Goal: Information Seeking & Learning: Learn about a topic

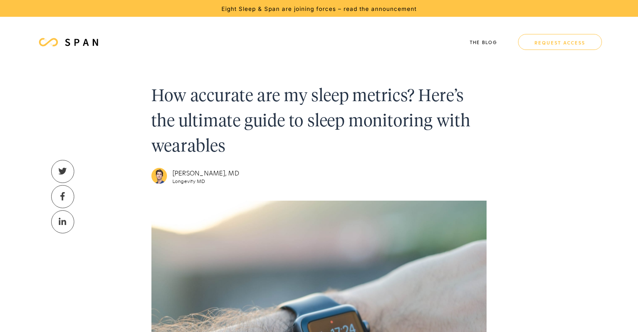
scroll to position [688, 0]
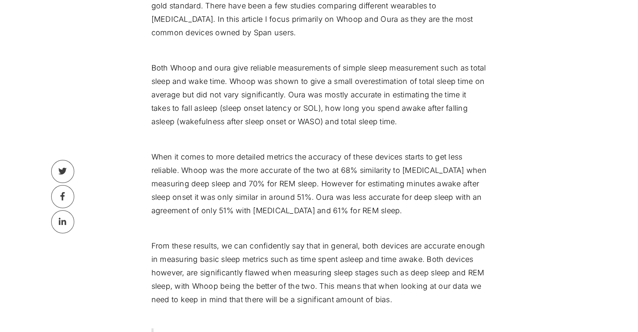
click at [232, 159] on p "When it comes to more detailed metrics the accuracy of these devices starts to …" at bounding box center [319, 183] width 336 height 67
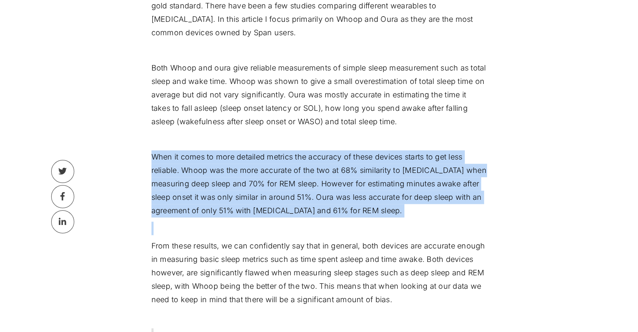
click at [232, 159] on p "When it comes to more detailed metrics the accuracy of these devices starts to …" at bounding box center [319, 183] width 336 height 67
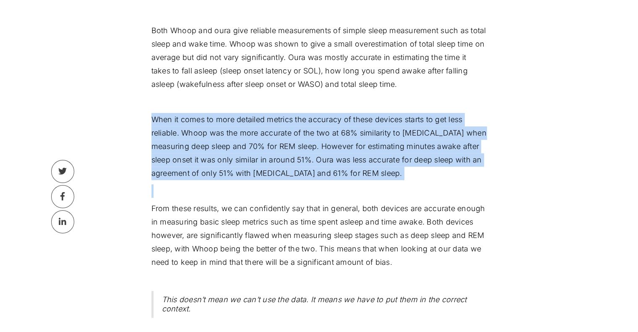
scroll to position [772, 0]
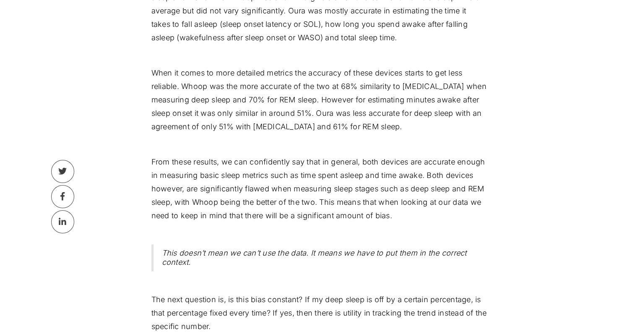
click at [269, 171] on p "From these results, we can confidently say that in general, both devices are ac…" at bounding box center [319, 188] width 336 height 67
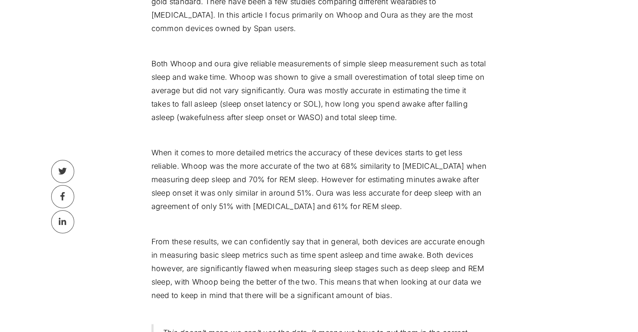
scroll to position [688, 0]
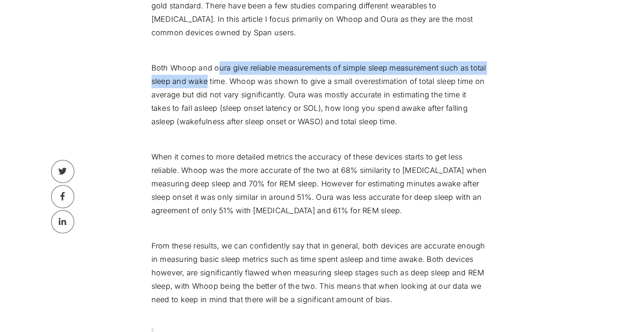
drag, startPoint x: 218, startPoint y: 68, endPoint x: 226, endPoint y: 83, distance: 18.0
click at [226, 83] on p "Both Whoop and oura give reliable measurements of simple sleep measurement such…" at bounding box center [319, 94] width 336 height 67
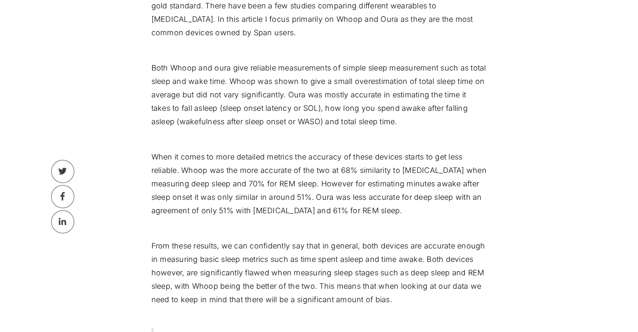
click at [252, 84] on p "Both Whoop and oura give reliable measurements of simple sleep measurement such…" at bounding box center [319, 94] width 336 height 67
click at [176, 96] on p "Both Whoop and oura give reliable measurements of simple sleep measurement such…" at bounding box center [319, 94] width 336 height 67
click at [322, 96] on p "Both Whoop and oura give reliable measurements of simple sleep measurement such…" at bounding box center [319, 94] width 336 height 67
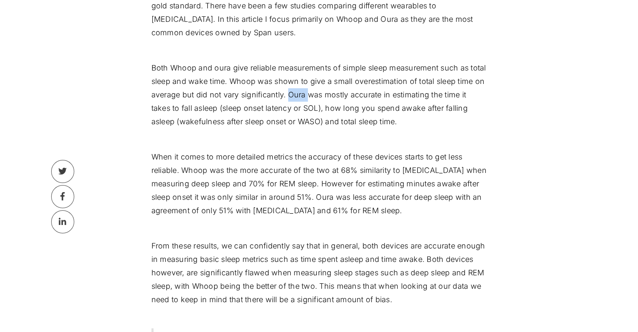
click at [322, 96] on p "Both Whoop and oura give reliable measurements of simple sleep measurement such…" at bounding box center [319, 94] width 336 height 67
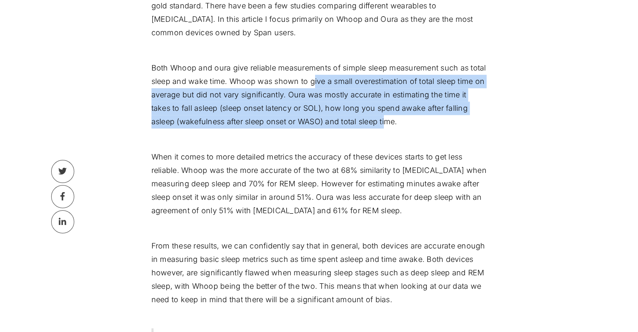
drag, startPoint x: 411, startPoint y: 120, endPoint x: 330, endPoint y: 89, distance: 87.1
click at [330, 89] on p "Both Whoop and oura give reliable measurements of simple sleep measurement such…" at bounding box center [319, 94] width 336 height 67
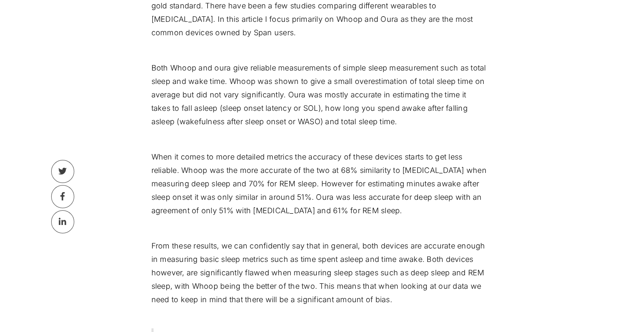
click at [425, 122] on p "Both Whoop and oura give reliable measurements of simple sleep measurement such…" at bounding box center [319, 94] width 336 height 67
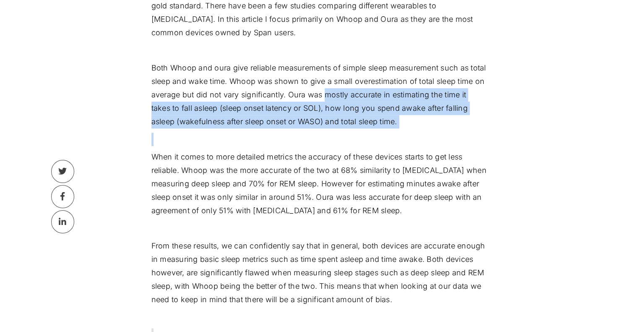
drag, startPoint x: 425, startPoint y: 122, endPoint x: 367, endPoint y: 97, distance: 63.0
click at [367, 97] on p "Both Whoop and oura give reliable measurements of simple sleep measurement such…" at bounding box center [319, 94] width 336 height 67
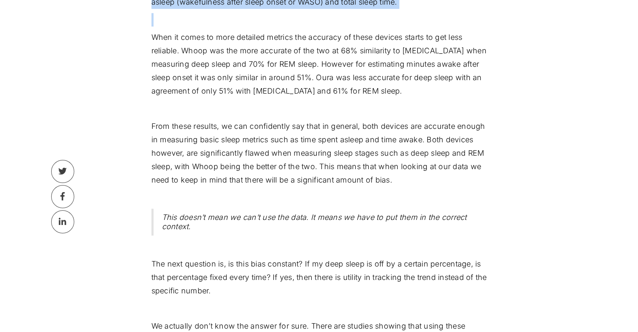
scroll to position [814, 0]
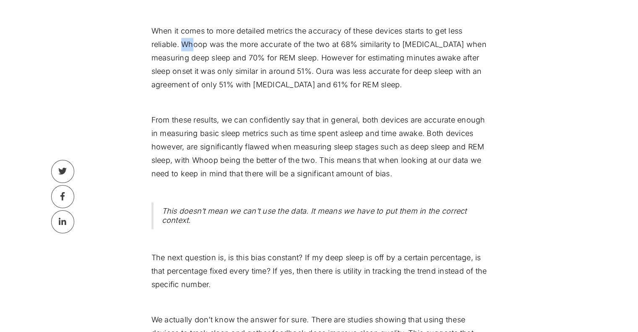
drag, startPoint x: 182, startPoint y: 45, endPoint x: 200, endPoint y: 51, distance: 18.6
click at [197, 50] on p "When it comes to more detailed metrics the accuracy of these devices starts to …" at bounding box center [319, 57] width 336 height 67
click at [421, 44] on p "When it comes to more detailed metrics the accuracy of these devices starts to …" at bounding box center [319, 57] width 336 height 67
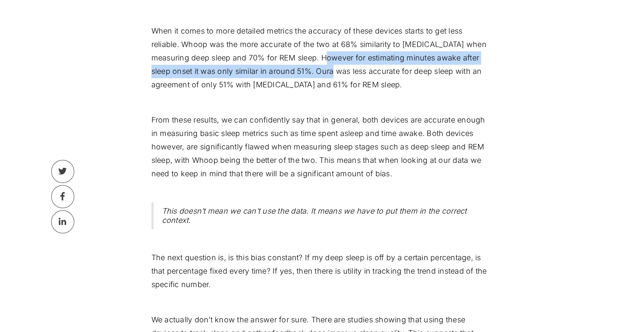
drag, startPoint x: 344, startPoint y: 60, endPoint x: 349, endPoint y: 71, distance: 12.4
click at [349, 70] on p "When it comes to more detailed metrics the accuracy of these devices starts to …" at bounding box center [319, 57] width 336 height 67
drag, startPoint x: 437, startPoint y: 87, endPoint x: 336, endPoint y: 67, distance: 103.1
click at [336, 67] on p "When it comes to more detailed metrics the accuracy of these devices starts to …" at bounding box center [319, 57] width 336 height 67
click at [210, 89] on p "When it comes to more detailed metrics the accuracy of these devices starts to …" at bounding box center [319, 57] width 336 height 67
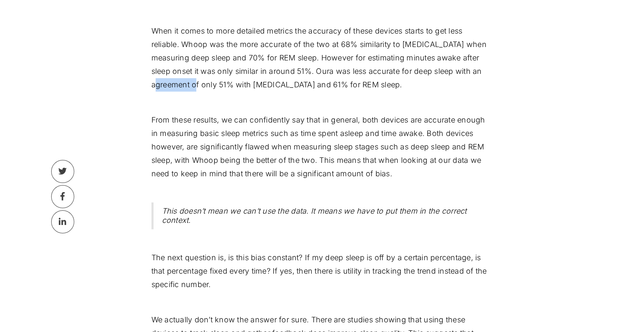
click at [210, 89] on p "When it comes to more detailed metrics the accuracy of these devices starts to …" at bounding box center [319, 57] width 336 height 67
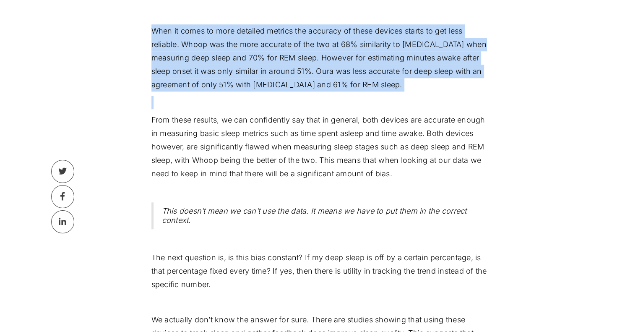
click at [210, 89] on p "When it comes to more detailed metrics the accuracy of these devices starts to …" at bounding box center [319, 57] width 336 height 67
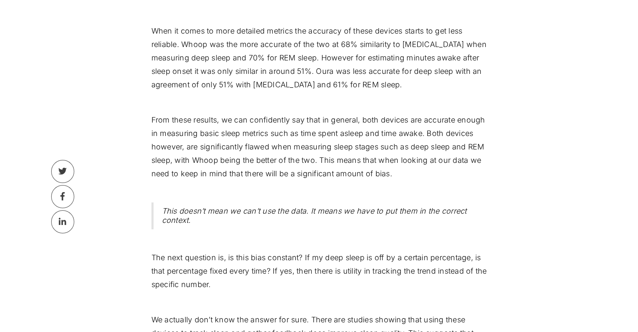
click at [156, 123] on p "From these results, we can confidently say that in general, both devices are ac…" at bounding box center [319, 146] width 336 height 67
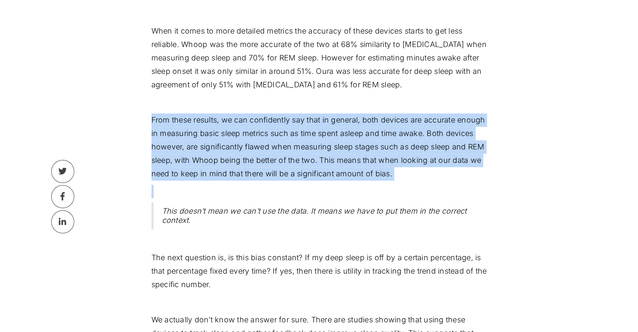
click at [156, 123] on p "From these results, we can confidently say that in general, both devices are ac…" at bounding box center [319, 146] width 336 height 67
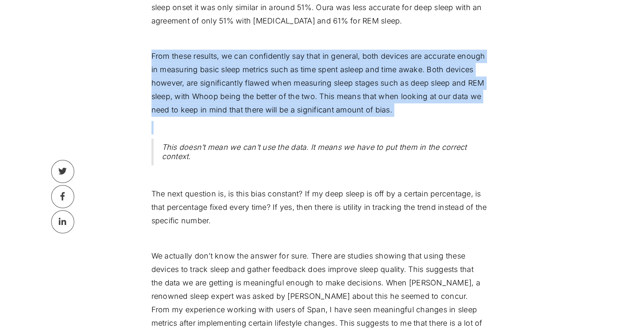
scroll to position [898, 0]
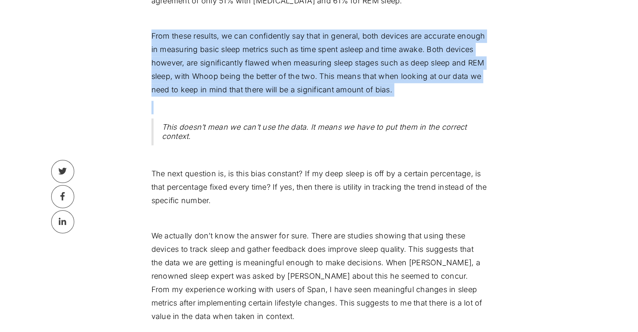
click at [407, 102] on p at bounding box center [319, 107] width 336 height 13
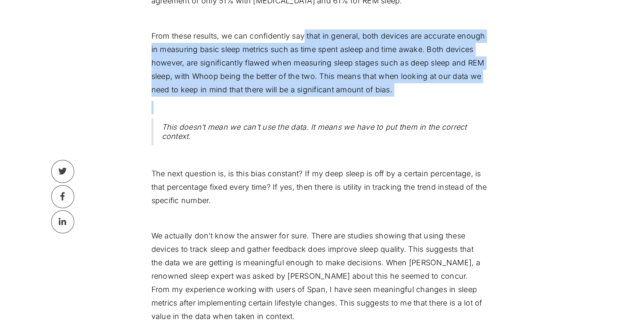
drag, startPoint x: 385, startPoint y: 98, endPoint x: 305, endPoint y: 41, distance: 97.7
click at [305, 41] on div "Quick read ‍ Wearables are not as accurate as lab tests yet but they can still …" at bounding box center [319, 220] width 336 height 1344
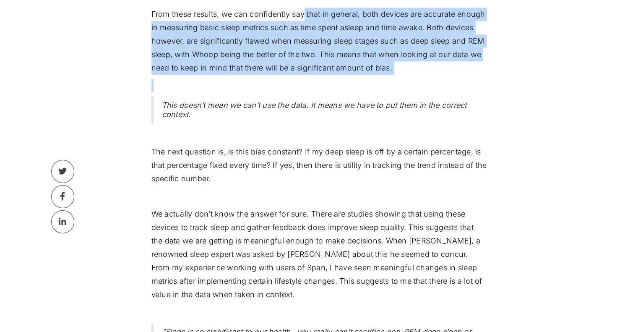
scroll to position [940, 0]
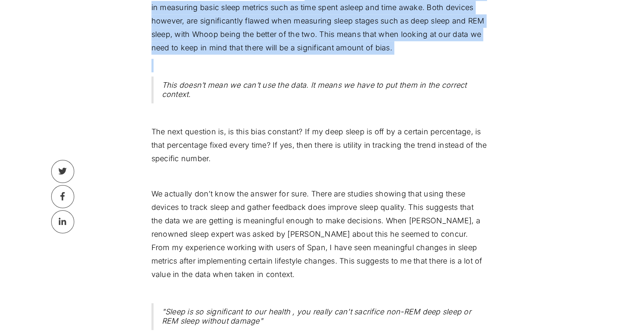
click at [329, 37] on p "From these results, we can confidently say that in general, both devices are ac…" at bounding box center [319, 20] width 336 height 67
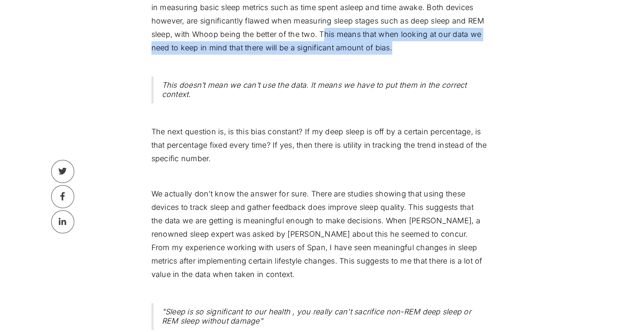
drag, startPoint x: 324, startPoint y: 34, endPoint x: 436, endPoint y: 55, distance: 114.5
click at [421, 48] on p "From these results, we can confidently say that in general, both devices are ac…" at bounding box center [319, 20] width 336 height 67
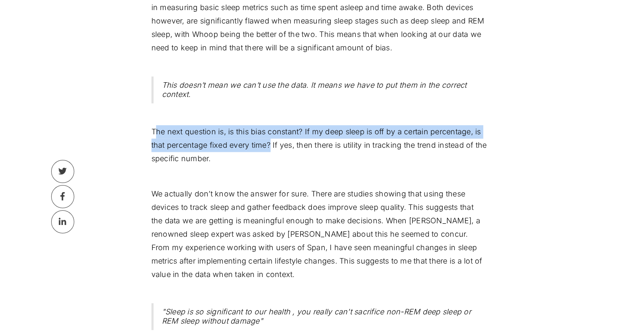
drag, startPoint x: 157, startPoint y: 134, endPoint x: 307, endPoint y: 151, distance: 150.7
click at [280, 148] on p "The next question is, is this bias constant? If my deep sleep is off by a certa…" at bounding box center [319, 145] width 336 height 40
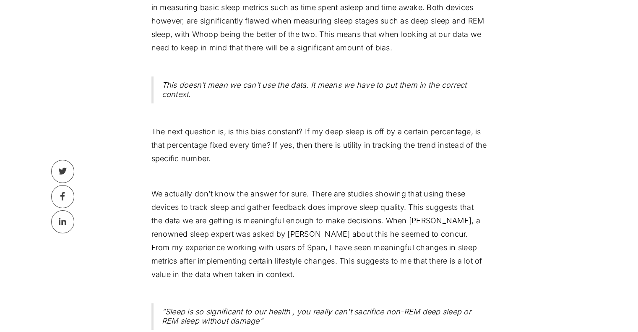
click at [322, 152] on p "The next question is, is this bias constant? If my deep sleep is off by a certa…" at bounding box center [319, 145] width 336 height 40
drag, startPoint x: 282, startPoint y: 152, endPoint x: 193, endPoint y: 141, distance: 90.1
click at [193, 141] on p "The next question is, is this bias constant? If my deep sleep is off by a certa…" at bounding box center [319, 145] width 336 height 40
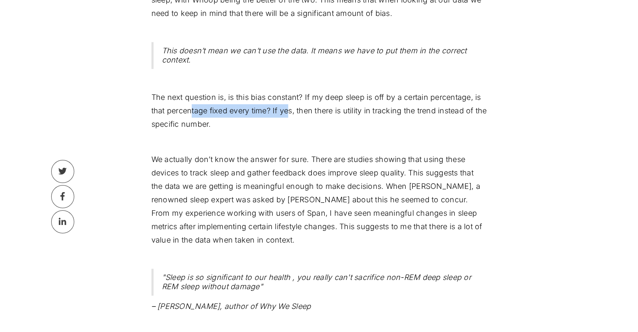
scroll to position [1024, 0]
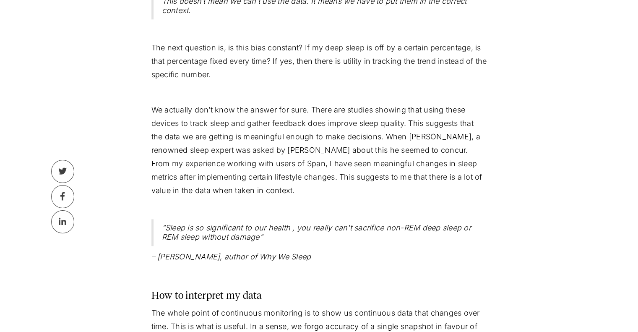
click at [153, 48] on p "The next question is, is this bias constant? If my deep sleep is off by a certa…" at bounding box center [319, 61] width 336 height 40
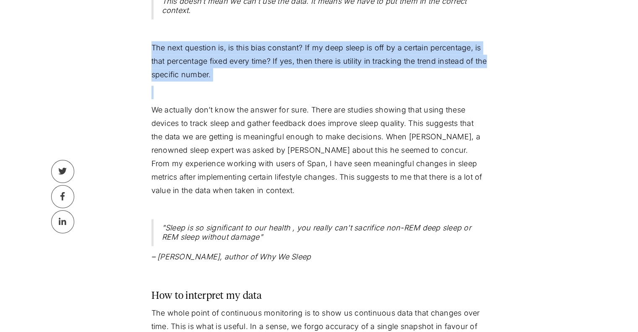
click at [153, 48] on p "The next question is, is this bias constant? If my deep sleep is off by a certa…" at bounding box center [319, 61] width 336 height 40
click at [269, 74] on p "The next question is, is this bias constant? If my deep sleep is off by a certa…" at bounding box center [319, 61] width 336 height 40
drag, startPoint x: 241, startPoint y: 80, endPoint x: 150, endPoint y: 46, distance: 97.2
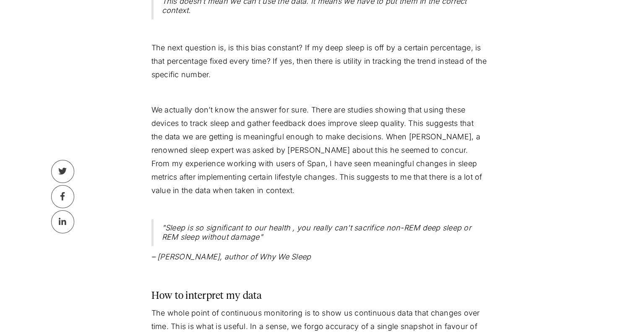
click at [154, 107] on p "We actually don’t know the answer for sure. There are studies showing that usin…" at bounding box center [319, 150] width 336 height 94
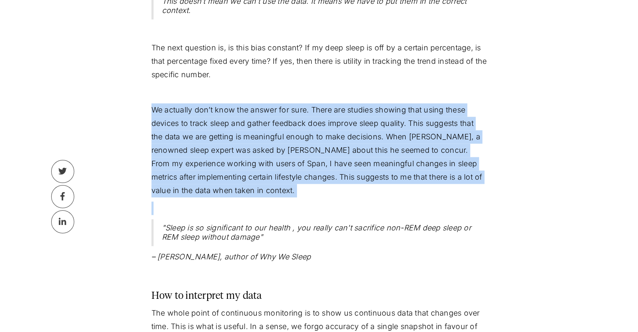
click at [155, 107] on p "We actually don’t know the answer for sure. There are studies showing that usin…" at bounding box center [319, 150] width 336 height 94
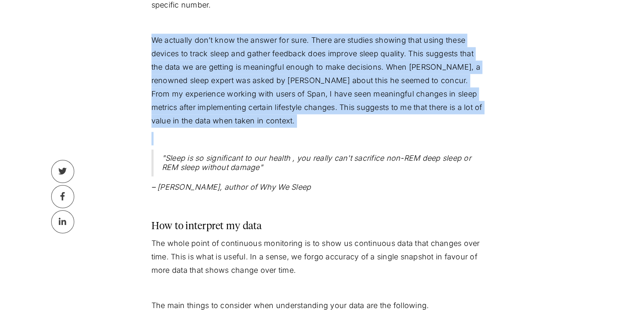
scroll to position [1108, 0]
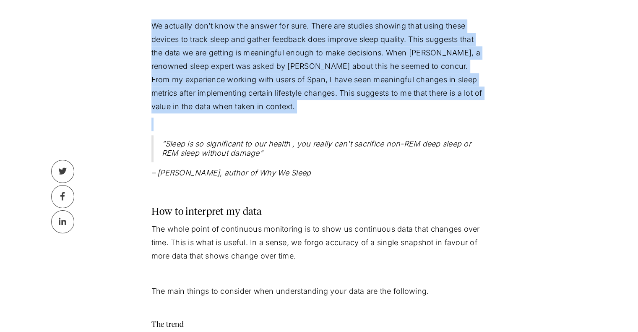
click at [274, 71] on p "We actually don’t know the answer for sure. There are studies showing that usin…" at bounding box center [319, 66] width 336 height 94
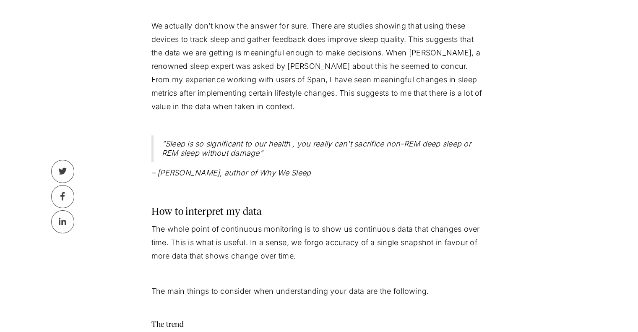
click at [287, 93] on p "We actually don’t know the answer for sure. There are studies showing that usin…" at bounding box center [319, 66] width 336 height 94
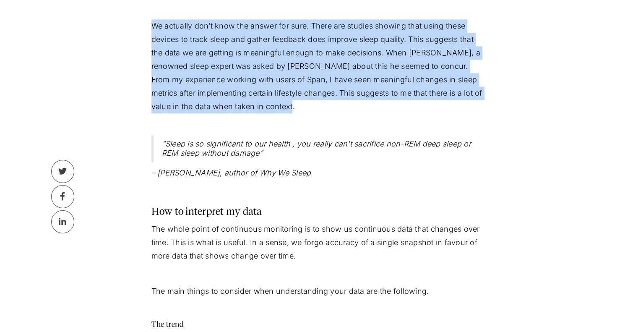
drag, startPoint x: 288, startPoint y: 108, endPoint x: 131, endPoint y: 29, distance: 176.4
click at [216, 55] on p "We actually don’t know the answer for sure. There are studies showing that usin…" at bounding box center [319, 66] width 336 height 94
drag, startPoint x: 281, startPoint y: 108, endPoint x: 144, endPoint y: 33, distance: 155.5
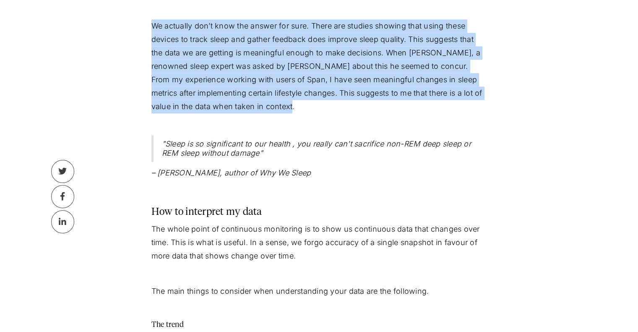
click at [319, 36] on p "We actually don’t know the answer for sure. There are studies showing that usin…" at bounding box center [319, 66] width 336 height 94
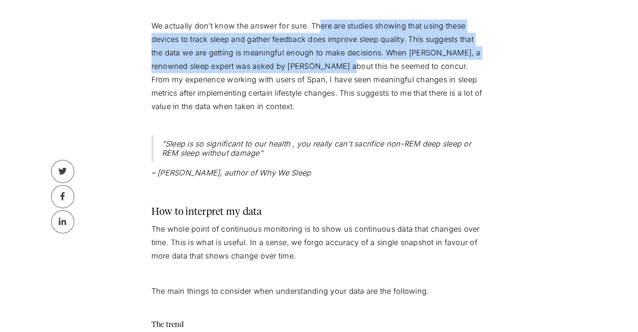
drag, startPoint x: 322, startPoint y: 30, endPoint x: 341, endPoint y: 76, distance: 50.0
click at [340, 73] on p "We actually don’t know the answer for sure. There are studies showing that usin…" at bounding box center [319, 66] width 336 height 94
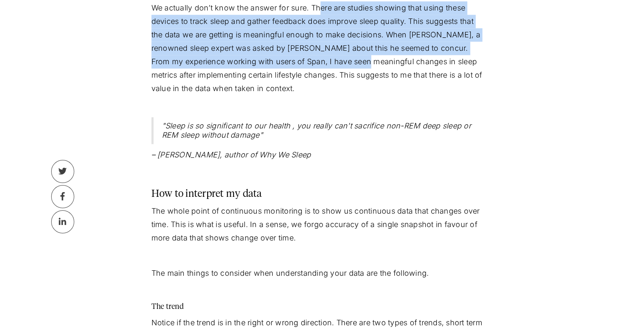
scroll to position [1124, 0]
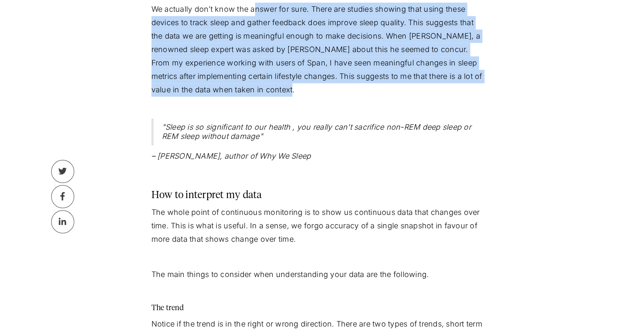
drag, startPoint x: 331, startPoint y: 96, endPoint x: 257, endPoint y: 10, distance: 112.7
click at [257, 10] on p "We actually don’t know the answer for sure. There are studies showing that usin…" at bounding box center [319, 50] width 336 height 94
click at [276, 91] on p "We actually don’t know the answer for sure. There are studies showing that usin…" at bounding box center [319, 50] width 336 height 94
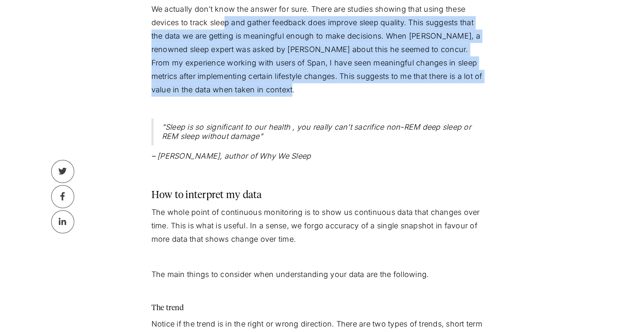
drag, startPoint x: 286, startPoint y: 97, endPoint x: 224, endPoint y: 19, distance: 100.0
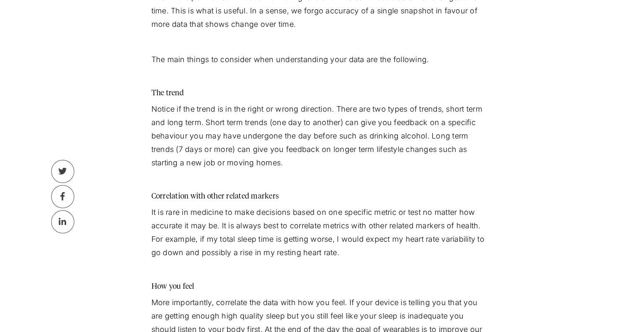
scroll to position [1326, 0]
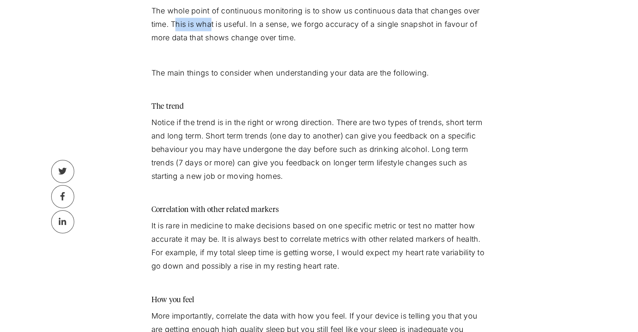
drag, startPoint x: 177, startPoint y: 23, endPoint x: 217, endPoint y: 32, distance: 40.8
click at [212, 31] on p "The whole point of continuous monitoring is to show us continuous data that cha…" at bounding box center [319, 24] width 336 height 40
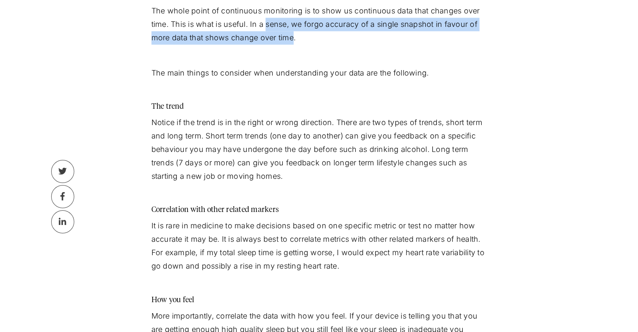
drag, startPoint x: 292, startPoint y: 42, endPoint x: 267, endPoint y: 19, distance: 33.8
click at [267, 19] on p "The whole point of continuous monitoring is to show us continuous data that cha…" at bounding box center [319, 24] width 336 height 40
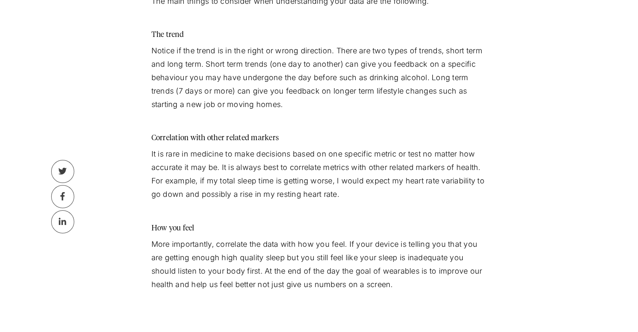
scroll to position [1410, 0]
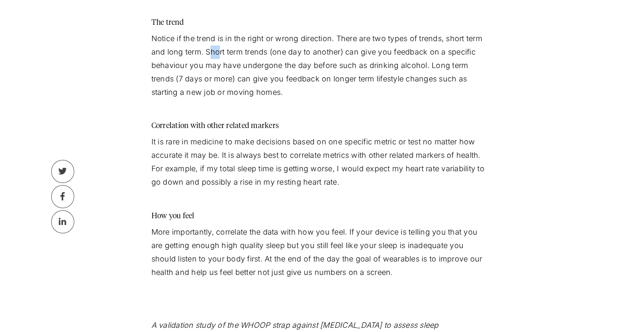
drag, startPoint x: 212, startPoint y: 52, endPoint x: 220, endPoint y: 58, distance: 9.9
click at [219, 58] on p "Notice if the trend is in the right or wrong direction. There are two types of …" at bounding box center [319, 65] width 336 height 67
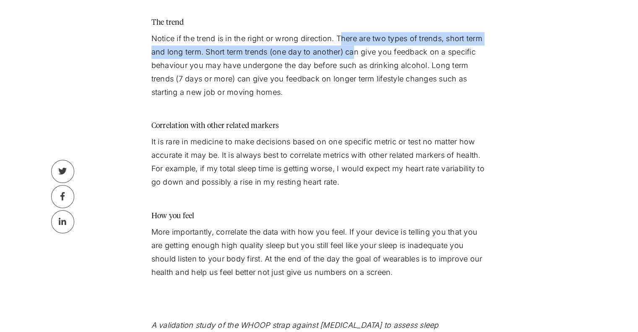
drag, startPoint x: 342, startPoint y: 40, endPoint x: 359, endPoint y: 57, distance: 23.7
click at [355, 55] on p "Notice if the trend is in the right or wrong direction. There are two types of …" at bounding box center [319, 65] width 336 height 67
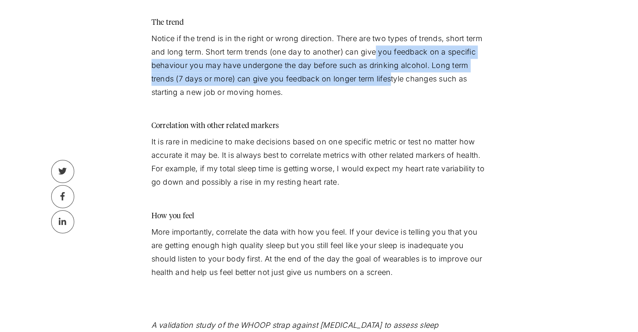
drag, startPoint x: 377, startPoint y: 55, endPoint x: 393, endPoint y: 78, distance: 28.2
click at [393, 77] on p "Notice if the trend is in the right or wrong direction. There are two types of …" at bounding box center [319, 65] width 336 height 67
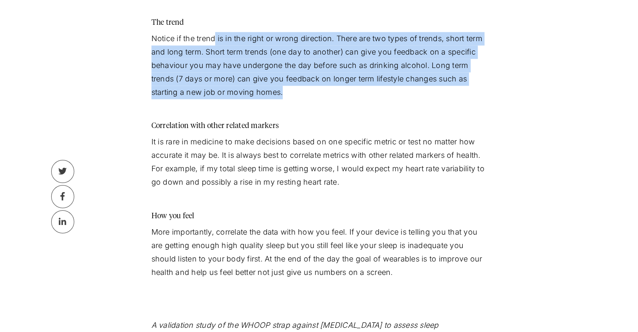
drag, startPoint x: 284, startPoint y: 98, endPoint x: 215, endPoint y: 32, distance: 94.9
click at [215, 32] on p "Notice if the trend is in the right or wrong direction. There are two types of …" at bounding box center [319, 65] width 336 height 67
drag, startPoint x: 331, startPoint y: 103, endPoint x: 208, endPoint y: 33, distance: 142.2
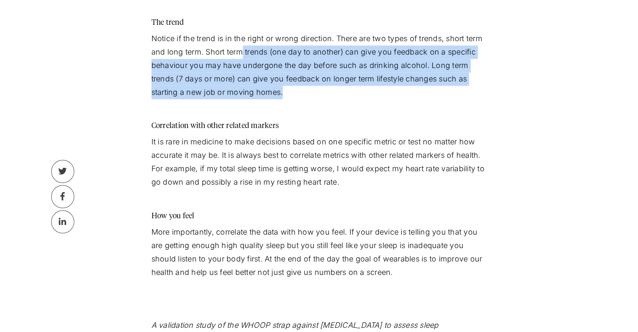
drag, startPoint x: 288, startPoint y: 96, endPoint x: 242, endPoint y: 51, distance: 64.1
click at [242, 51] on p "Notice if the trend is in the right or wrong direction. There are two types of …" at bounding box center [319, 65] width 336 height 67
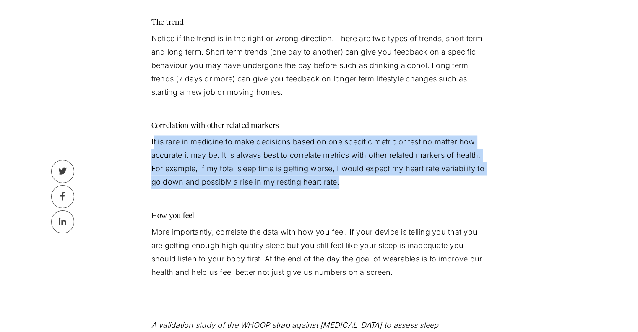
drag, startPoint x: 153, startPoint y: 138, endPoint x: 370, endPoint y: 187, distance: 222.2
click at [370, 187] on p "It is rare in medicine to make decisions based on one specific metric or test n…" at bounding box center [319, 162] width 336 height 54
drag, startPoint x: 315, startPoint y: 175, endPoint x: 238, endPoint y: 136, distance: 85.4
click at [238, 136] on p "It is rare in medicine to make decisions based on one specific metric or test n…" at bounding box center [319, 162] width 336 height 54
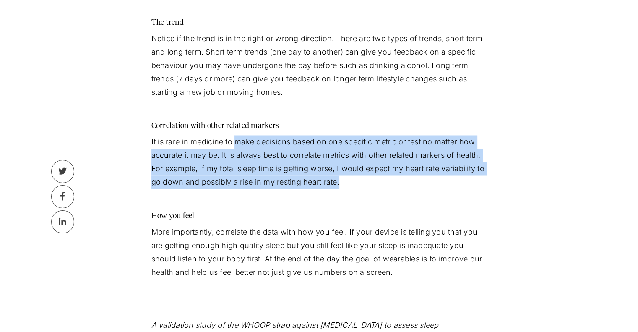
click at [366, 186] on p "It is rare in medicine to make decisions based on one specific metric or test n…" at bounding box center [319, 162] width 336 height 54
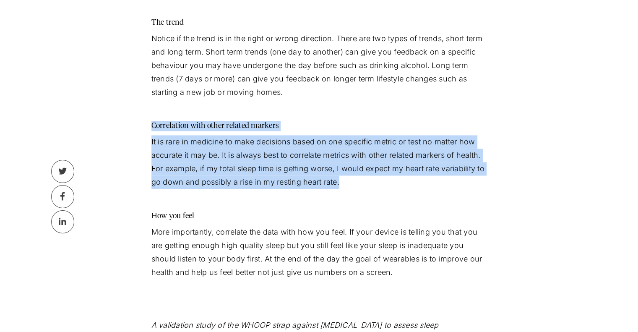
drag, startPoint x: 356, startPoint y: 184, endPoint x: 153, endPoint y: 124, distance: 211.7
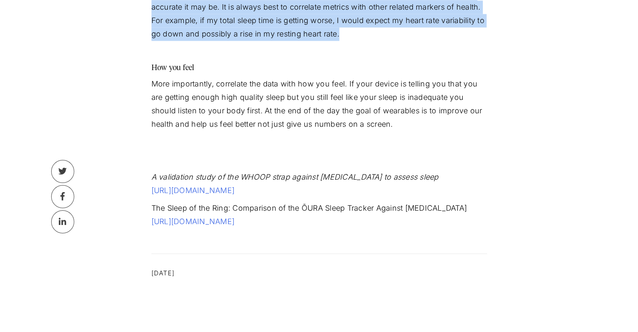
scroll to position [1578, 0]
